Goal: Task Accomplishment & Management: Complete application form

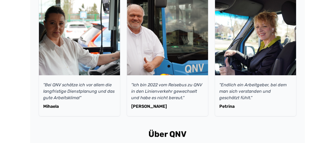
scroll to position [209, 0]
